Goal: Task Accomplishment & Management: Complete application form

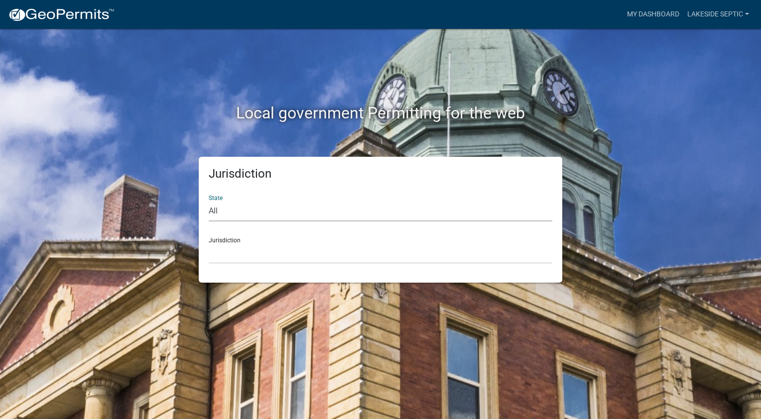
click at [293, 215] on select "All [US_STATE] [US_STATE] [US_STATE] [US_STATE] [US_STATE] [US_STATE] [US_STATE…" at bounding box center [381, 211] width 344 height 20
select select "[US_STATE]"
click at [209, 201] on select "All [US_STATE] [US_STATE] [US_STATE] [US_STATE] [US_STATE] [US_STATE] [US_STATE…" at bounding box center [381, 211] width 344 height 20
click at [243, 258] on select "[GEOGRAPHIC_DATA], [US_STATE] [GEOGRAPHIC_DATA], [US_STATE] [GEOGRAPHIC_DATA], …" at bounding box center [381, 253] width 344 height 20
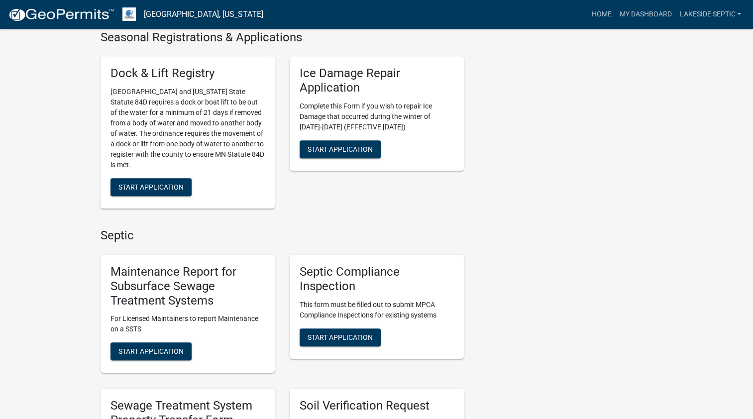
scroll to position [597, 0]
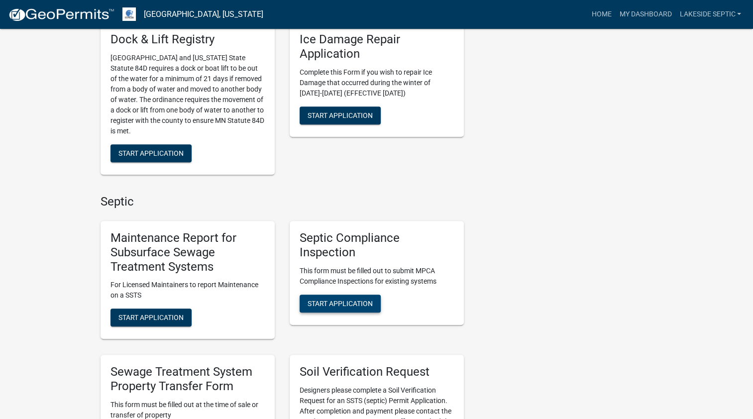
click at [356, 304] on span "Start Application" at bounding box center [340, 303] width 65 height 8
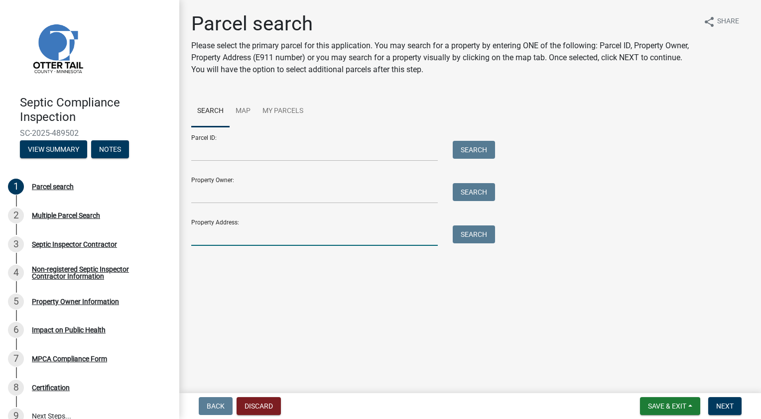
click at [298, 237] on input "Property Address:" at bounding box center [314, 236] width 246 height 20
type input "20819"
click at [468, 236] on button "Search" at bounding box center [474, 235] width 42 height 18
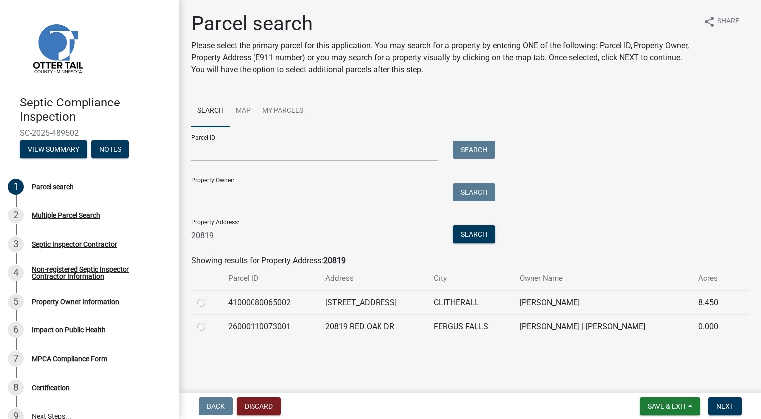
click at [209, 297] on label at bounding box center [209, 297] width 0 height 0
click at [209, 303] on input "radio" at bounding box center [212, 300] width 6 height 6
radio input "true"
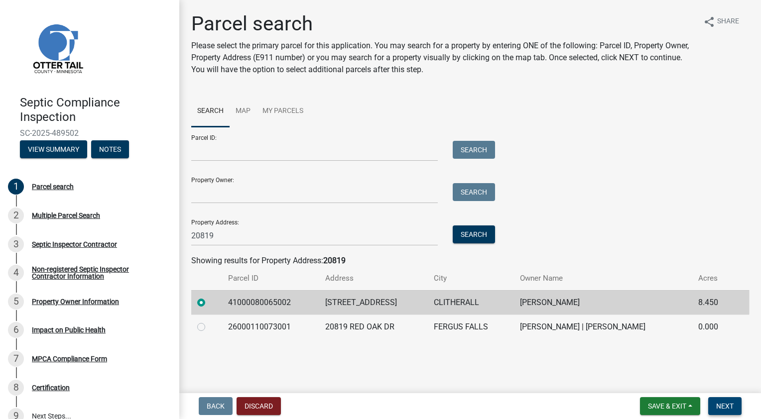
click at [723, 407] on span "Next" at bounding box center [724, 406] width 17 height 8
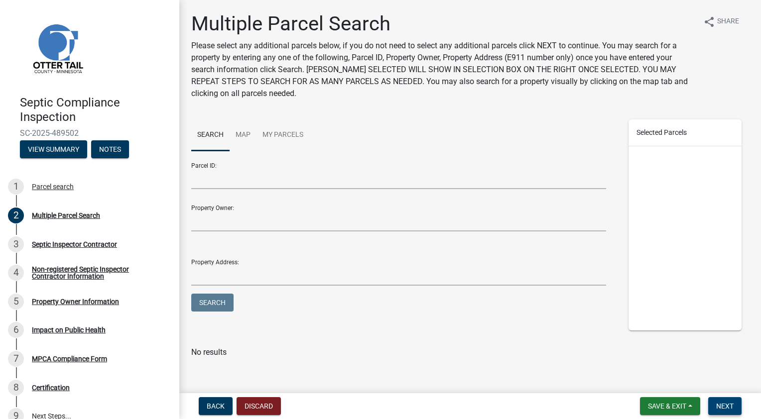
click at [731, 408] on span "Next" at bounding box center [724, 406] width 17 height 8
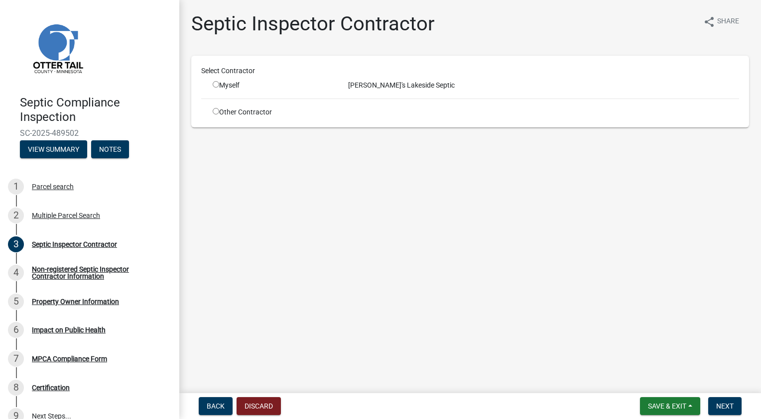
click at [216, 86] on input "radio" at bounding box center [216, 84] width 6 height 6
radio input "true"
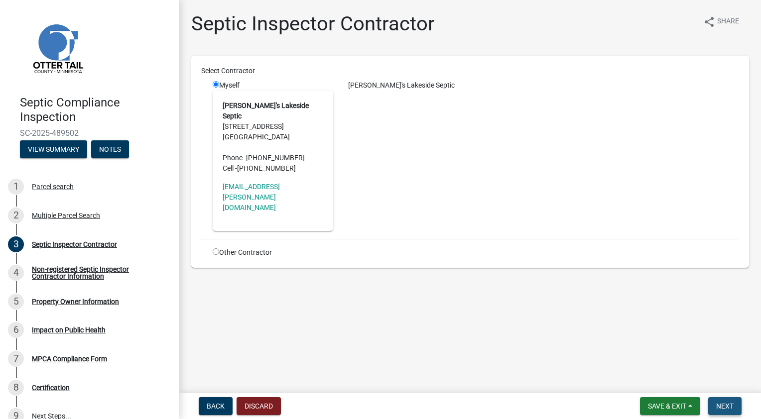
click at [723, 404] on span "Next" at bounding box center [724, 406] width 17 height 8
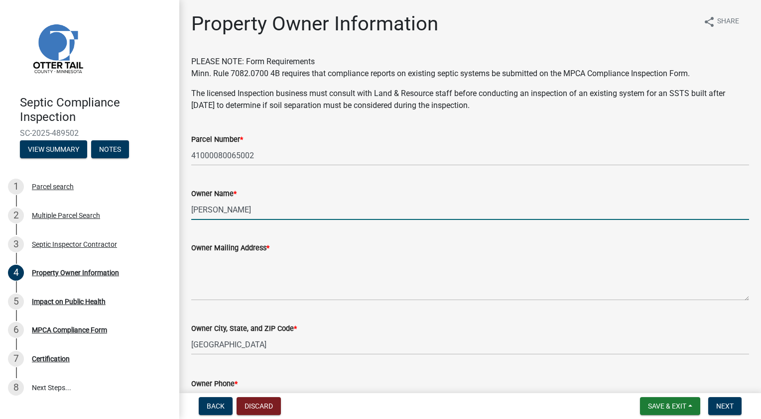
click at [255, 210] on input "[PERSON_NAME]" at bounding box center [470, 210] width 558 height 20
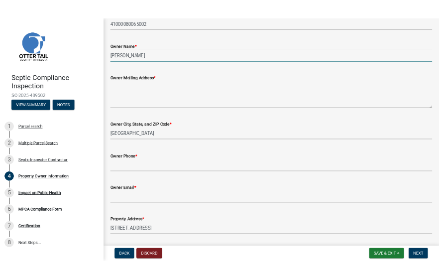
scroll to position [149, 0]
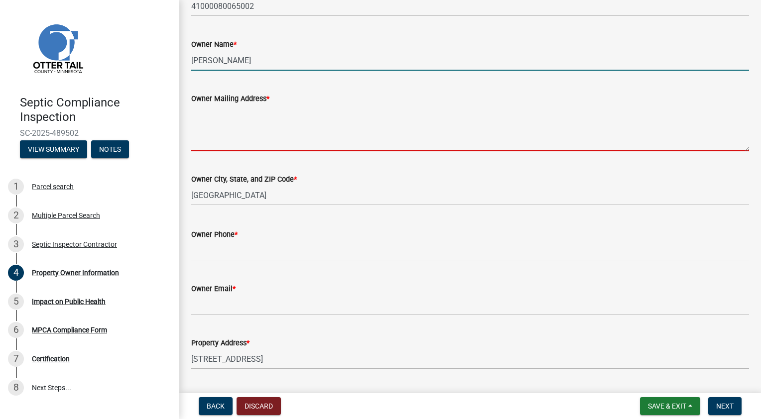
click at [216, 143] on textarea "Owner Mailing Address *" at bounding box center [470, 128] width 558 height 47
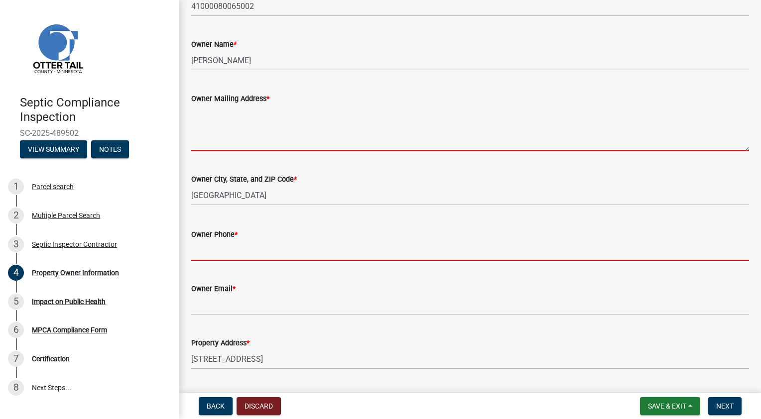
click at [246, 252] on input "Owner Phone *" at bounding box center [470, 250] width 558 height 20
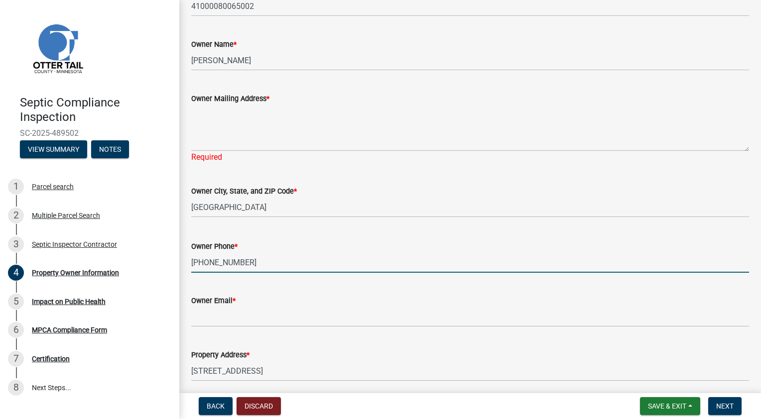
type input "[PHONE_NUMBER]"
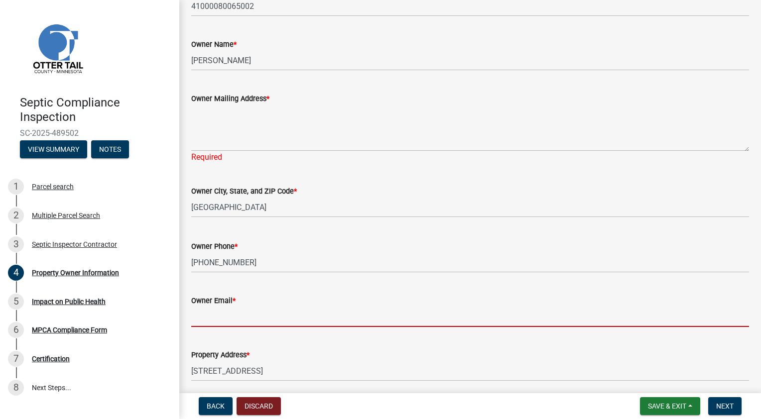
click at [259, 318] on input "Owner Email *" at bounding box center [470, 317] width 558 height 20
type input "j"
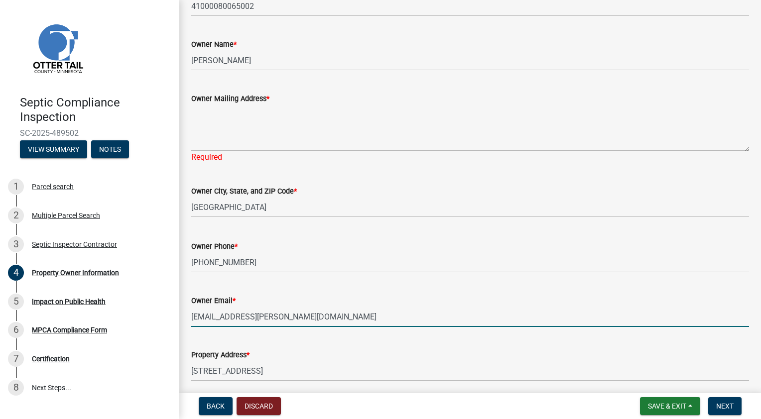
type input "[EMAIL_ADDRESS][PERSON_NAME][DOMAIN_NAME]"
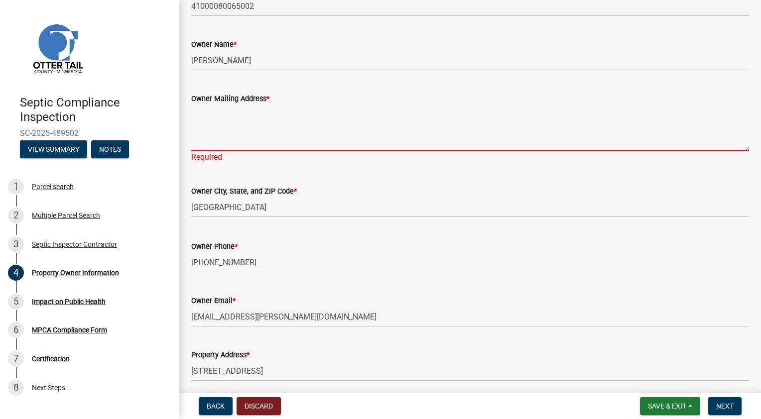
click at [226, 142] on textarea "Owner Mailing Address *" at bounding box center [470, 128] width 558 height 47
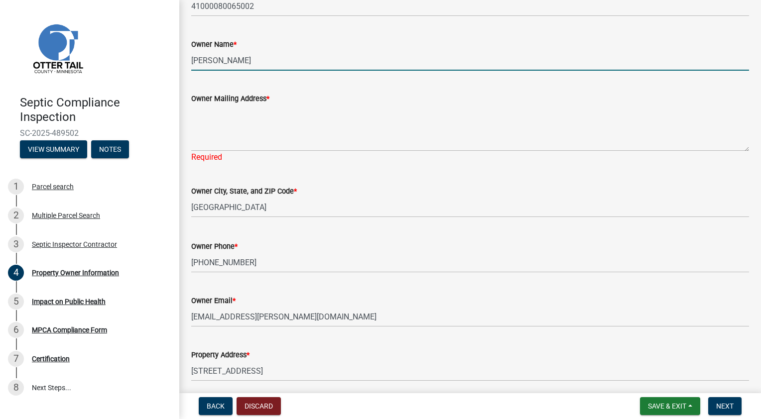
click at [221, 60] on input "[PERSON_NAME]" at bounding box center [470, 60] width 558 height 20
drag, startPoint x: 228, startPoint y: 60, endPoint x: 189, endPoint y: 62, distance: 39.4
click at [189, 62] on div "Owner Name * [PERSON_NAME]" at bounding box center [470, 47] width 573 height 46
type input "[PERSON_NAME]"
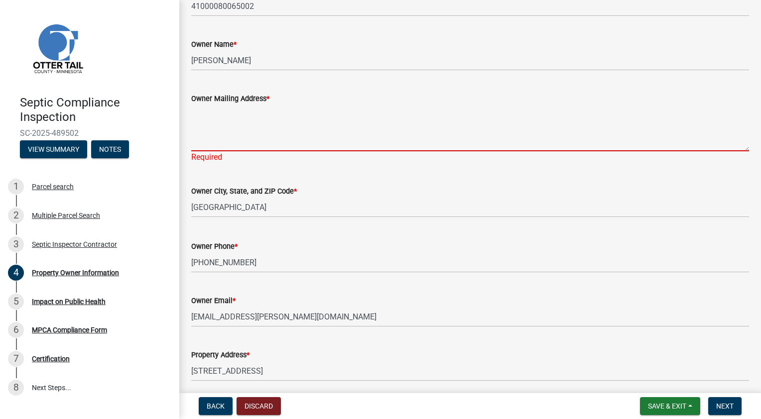
click at [280, 138] on textarea "Owner Mailing Address *" at bounding box center [470, 128] width 558 height 47
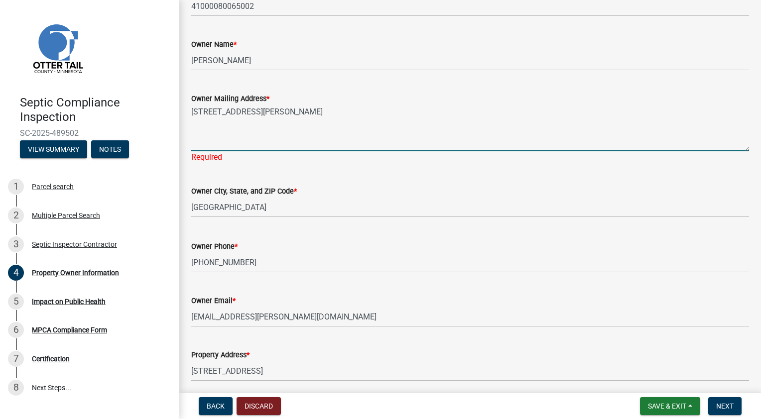
type textarea "[STREET_ADDRESS][PERSON_NAME]"
click at [313, 204] on input "[GEOGRAPHIC_DATA]" at bounding box center [470, 207] width 558 height 20
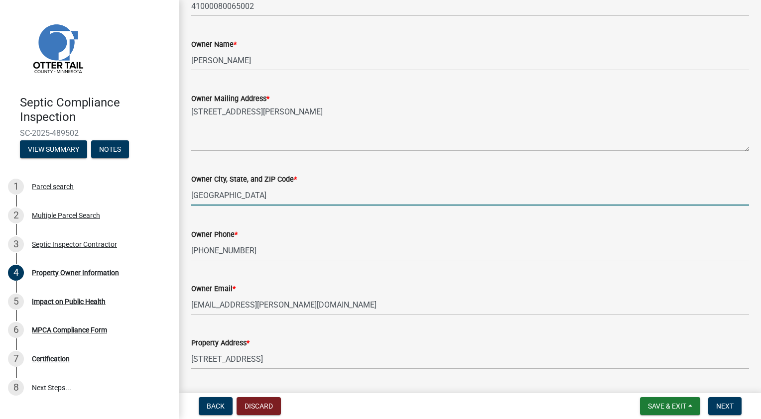
scroll to position [245, 0]
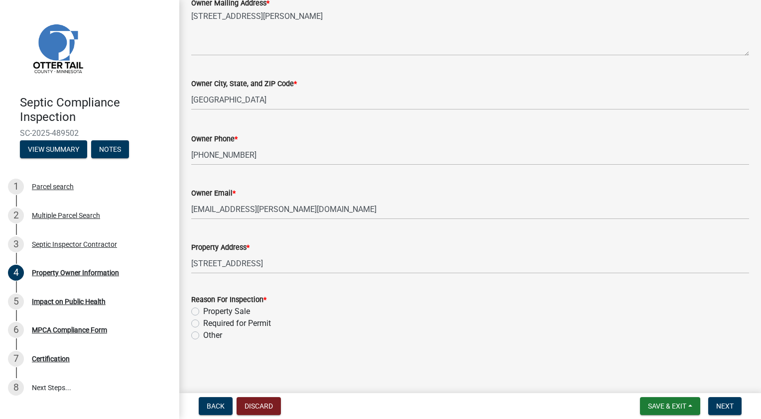
click at [203, 312] on label "Property Sale" at bounding box center [226, 312] width 47 height 12
click at [203, 312] on input "Property Sale" at bounding box center [206, 309] width 6 height 6
radio input "true"
click at [721, 405] on span "Next" at bounding box center [724, 406] width 17 height 8
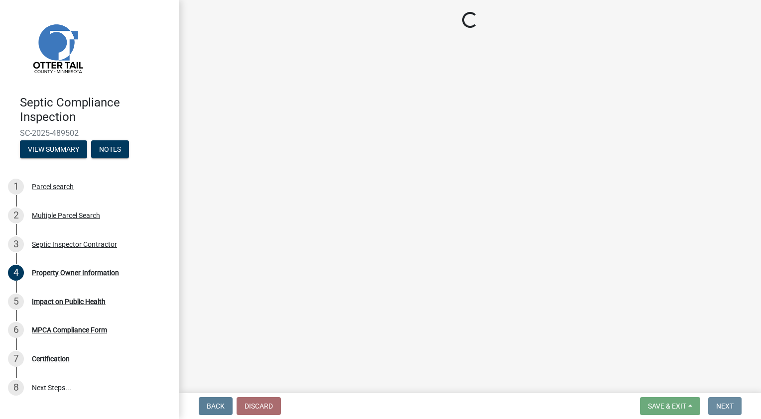
scroll to position [0, 0]
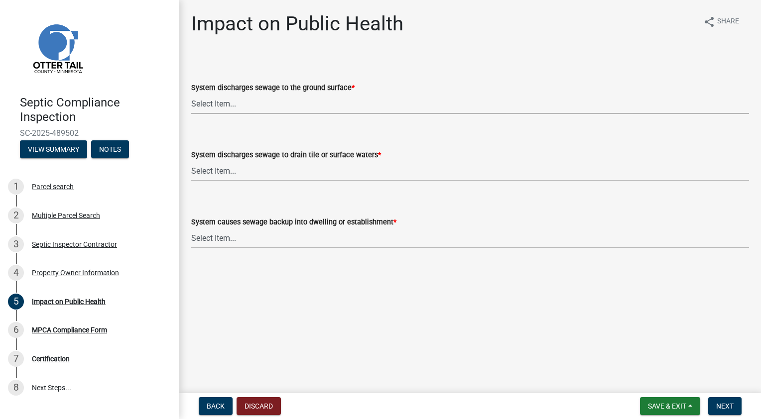
click at [267, 106] on select "Select Item... Yes No" at bounding box center [470, 104] width 558 height 20
click at [191, 94] on select "Select Item... Yes No" at bounding box center [470, 104] width 558 height 20
select select "9c5ef684-d0d4-4879-ab12-905ddbd81a72"
click at [249, 172] on select "Select Item... Yes No" at bounding box center [470, 171] width 558 height 20
click at [191, 161] on select "Select Item... Yes No" at bounding box center [470, 171] width 558 height 20
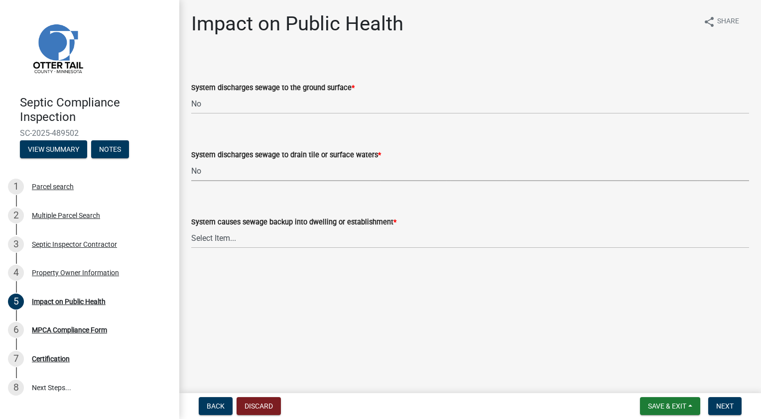
select select "7d491a2b-e9f0-4952-b474-53ca749b22af"
click at [252, 243] on select "Select Item... Yes No" at bounding box center [470, 238] width 558 height 20
click at [191, 228] on select "Select Item... Yes No" at bounding box center [470, 238] width 558 height 20
select select "6e07b46b-a403-4f3e-b4fc-218acc732c01"
click at [725, 406] on span "Next" at bounding box center [724, 406] width 17 height 8
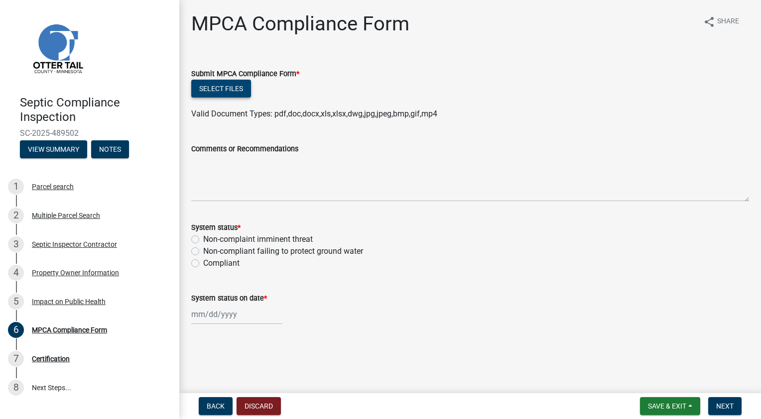
click at [231, 87] on button "Select files" at bounding box center [221, 89] width 60 height 18
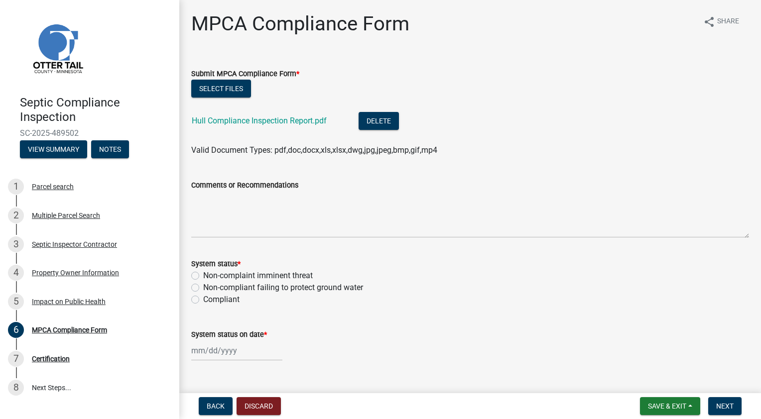
click at [203, 276] on label "Non-complaint imminent threat" at bounding box center [258, 276] width 110 height 12
click at [203, 276] on input "Non-complaint imminent threat" at bounding box center [206, 273] width 6 height 6
radio input "true"
click at [238, 352] on div at bounding box center [236, 351] width 91 height 20
select select "10"
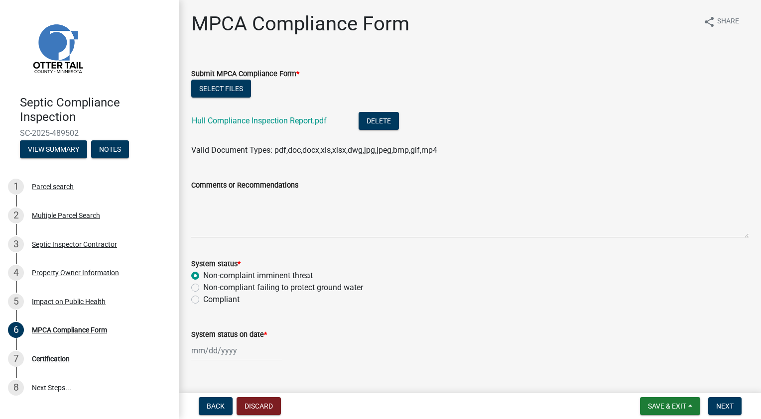
select select "2025"
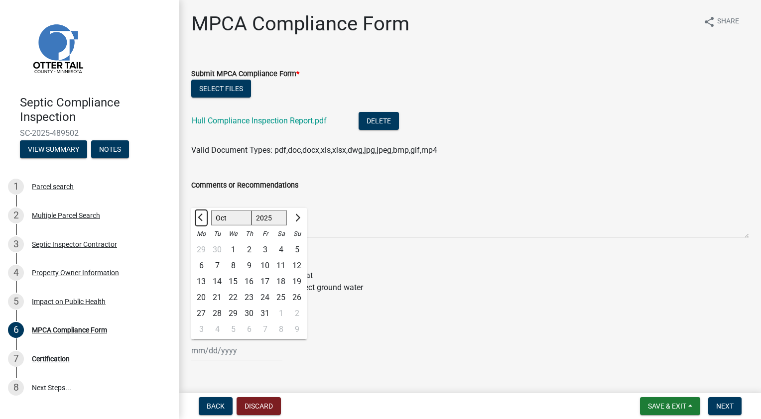
click at [201, 216] on span "Previous month" at bounding box center [201, 217] width 7 height 7
click at [295, 216] on span "Next month" at bounding box center [296, 217] width 7 height 7
select select "9"
click at [233, 296] on div "24" at bounding box center [233, 298] width 16 height 16
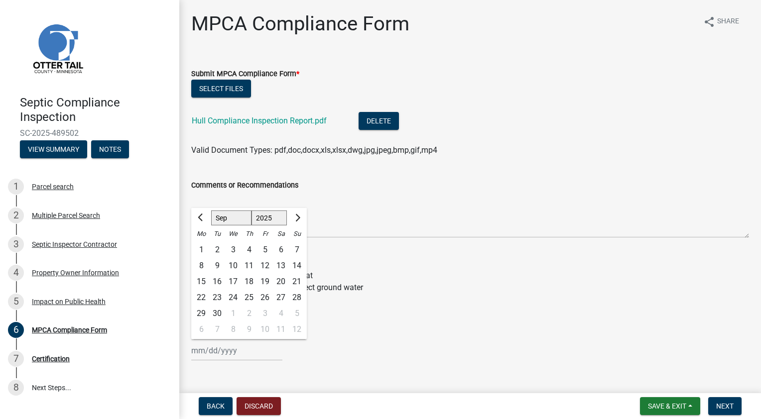
type input "[DATE]"
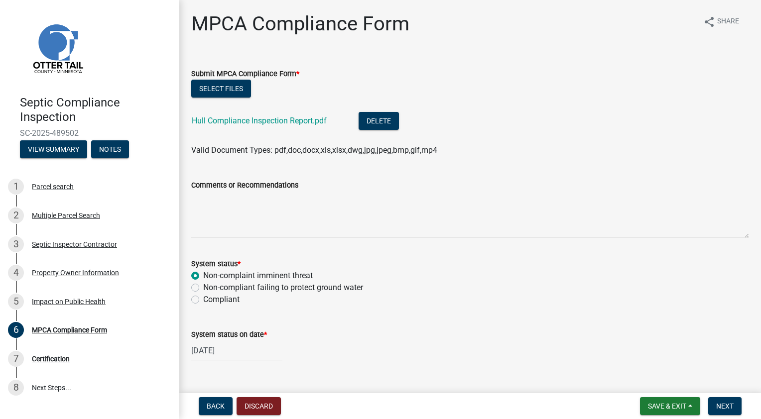
click at [203, 300] on label "Compliant" at bounding box center [221, 300] width 36 height 12
click at [203, 300] on input "Compliant" at bounding box center [206, 297] width 6 height 6
radio input "true"
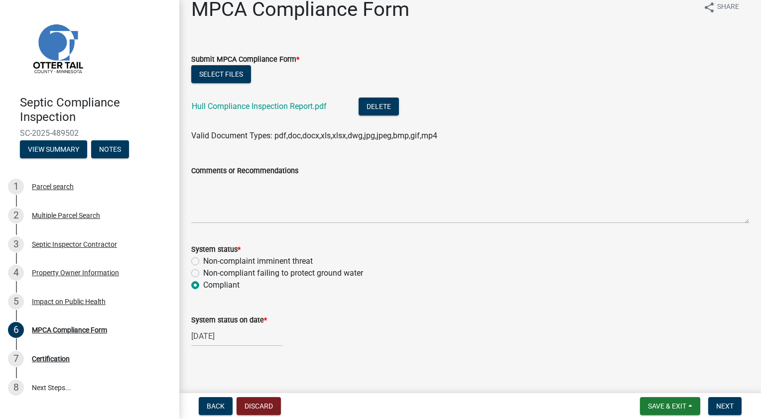
scroll to position [19, 0]
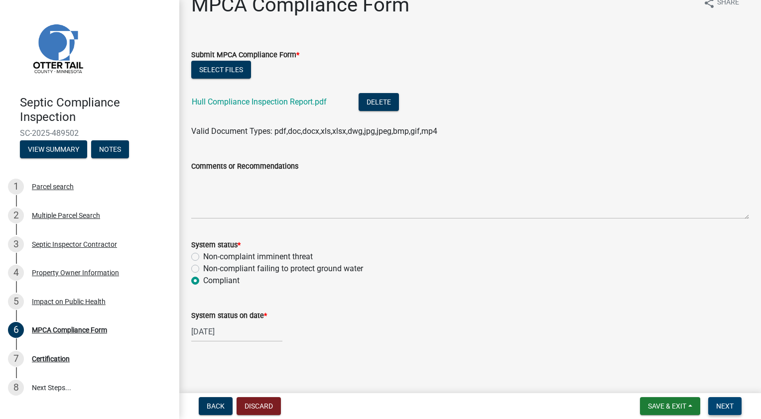
click at [724, 404] on span "Next" at bounding box center [724, 406] width 17 height 8
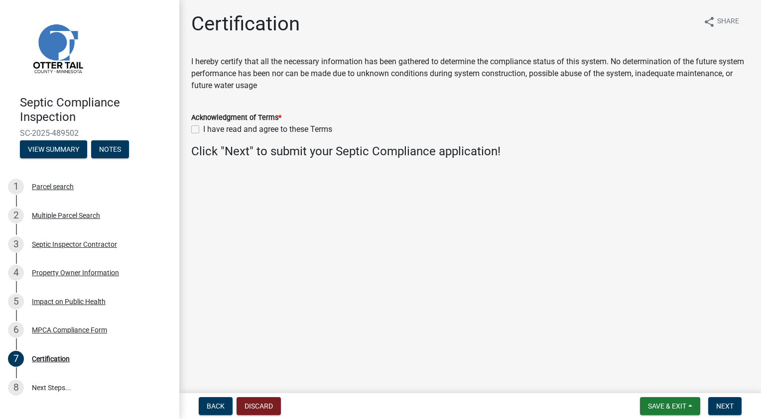
click at [201, 129] on div "I have read and agree to these Terms" at bounding box center [470, 129] width 558 height 12
click at [203, 129] on label "I have read and agree to these Terms" at bounding box center [267, 129] width 129 height 12
click at [203, 129] on input "I have read and agree to these Terms" at bounding box center [206, 126] width 6 height 6
checkbox input "true"
click at [725, 405] on span "Next" at bounding box center [724, 406] width 17 height 8
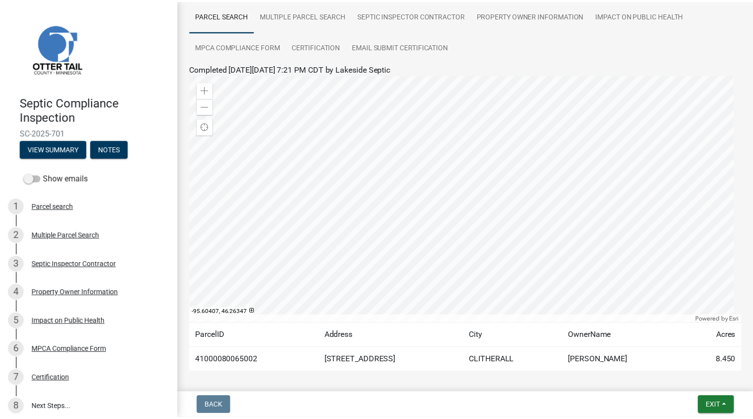
scroll to position [100, 0]
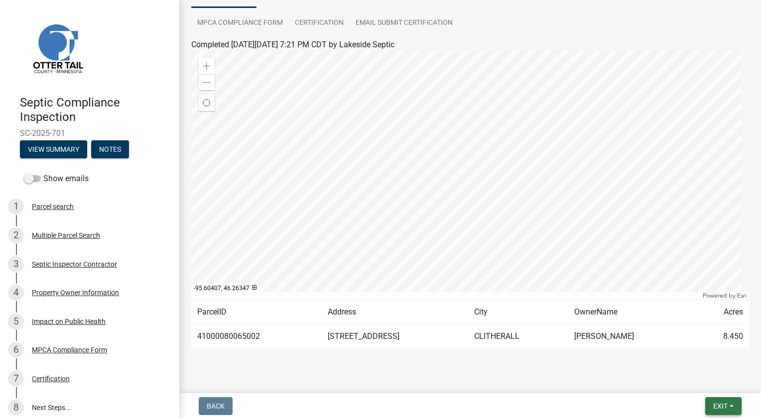
click at [719, 403] on span "Exit" at bounding box center [720, 406] width 14 height 8
click at [702, 379] on button "Save & Exit" at bounding box center [702, 380] width 80 height 24
